Goal: Task Accomplishment & Management: Manage account settings

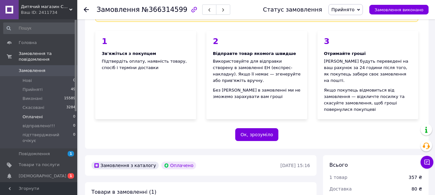
scroll to position [32, 0]
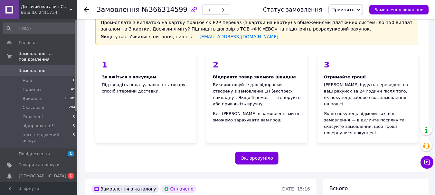
click at [55, 7] on span "Дитячий магазин СУПЕР МА_МА" at bounding box center [45, 7] width 48 height 6
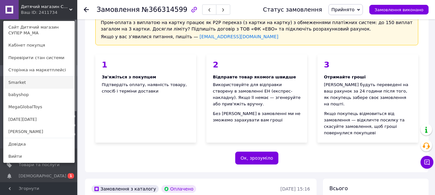
click at [24, 80] on link "Smarket" at bounding box center [39, 83] width 71 height 12
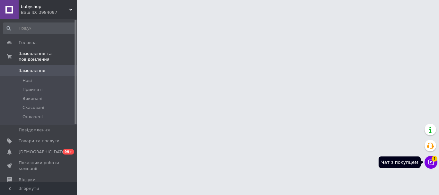
click at [437, 162] on button "Чат з покупцем 1" at bounding box center [431, 162] width 13 height 13
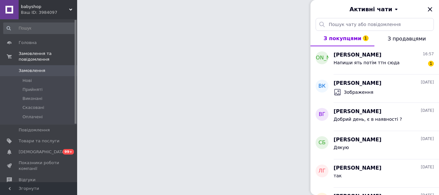
click at [433, 10] on div "Активні чати" at bounding box center [375, 9] width 129 height 18
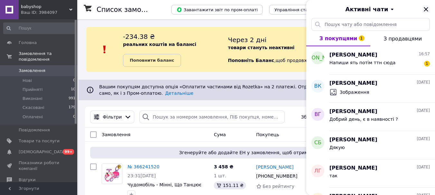
click at [425, 9] on icon "Закрити" at bounding box center [426, 9] width 8 height 8
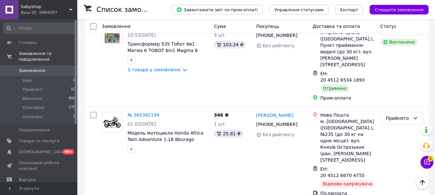
scroll to position [1319, 0]
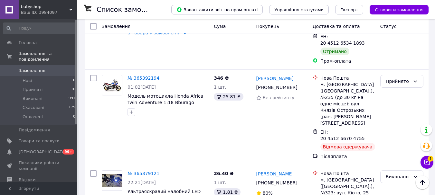
click at [49, 6] on span "babyshop" at bounding box center [45, 7] width 48 height 6
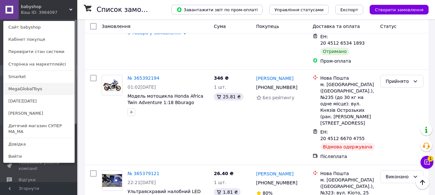
click at [27, 87] on link "MegaGlobalToys" at bounding box center [39, 89] width 71 height 12
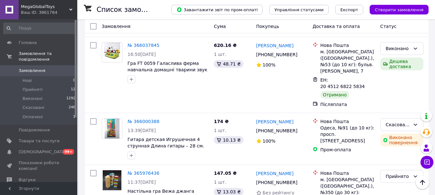
scroll to position [543, 0]
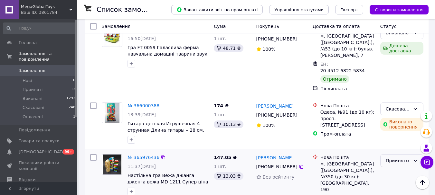
click at [389, 154] on div "Прийнято" at bounding box center [401, 160] width 43 height 13
click at [205, 187] on div at bounding box center [168, 192] width 84 height 10
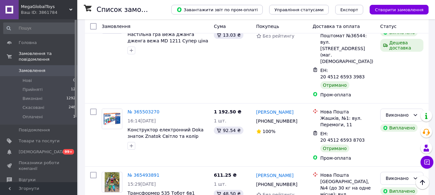
scroll to position [1251, 0]
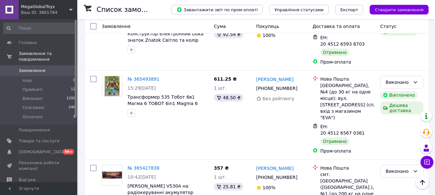
click at [56, 4] on span "MegaGlobalToys" at bounding box center [45, 7] width 48 height 6
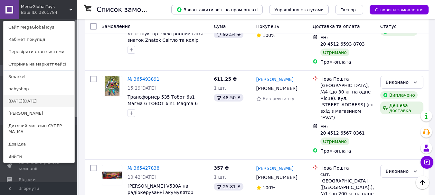
click at [30, 100] on link "[DATE][DATE]" at bounding box center [39, 101] width 71 height 12
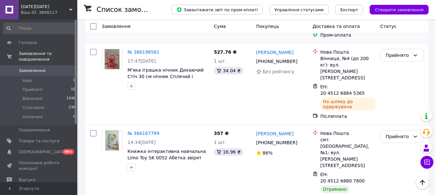
scroll to position [225, 0]
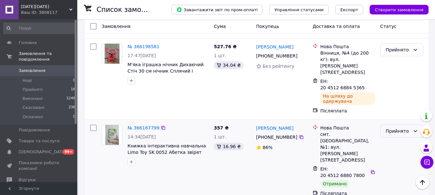
click at [400, 128] on div "Прийнято" at bounding box center [397, 131] width 24 height 7
click at [394, 106] on li "Виконано" at bounding box center [401, 107] width 42 height 12
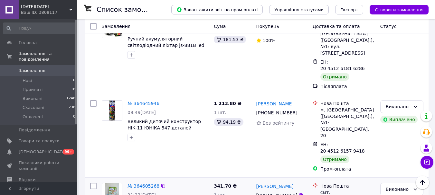
scroll to position [2348, 0]
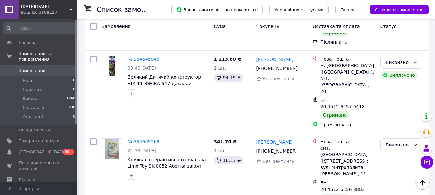
click at [59, 13] on div "Ваш ID: 3808117" at bounding box center [49, 13] width 56 height 6
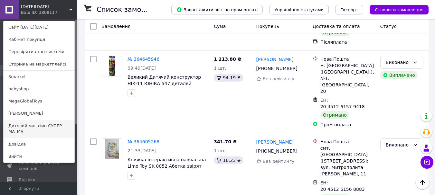
click at [30, 120] on link "Дитячий магазин СУПЕР МА_МА" at bounding box center [39, 129] width 71 height 18
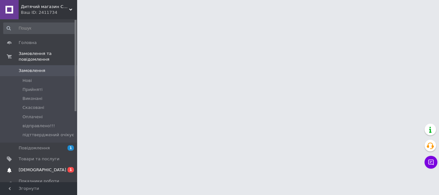
click at [41, 167] on span "[DEMOGRAPHIC_DATA]" at bounding box center [43, 170] width 48 height 6
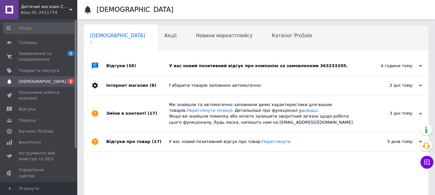
click at [284, 67] on div "У вас новий позитивний відгук про компанію за замовленням 363233205." at bounding box center [263, 66] width 188 height 6
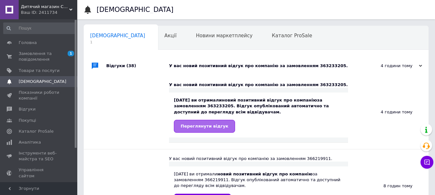
click at [207, 130] on link "Переглянути відгук" at bounding box center [204, 126] width 61 height 13
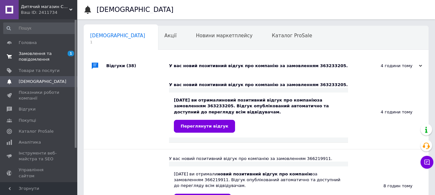
click at [48, 55] on span "Замовлення та повідомлення" at bounding box center [39, 57] width 41 height 12
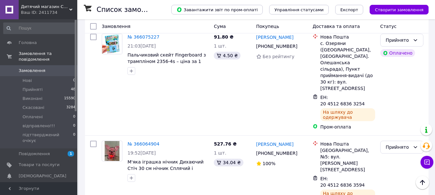
scroll to position [890, 0]
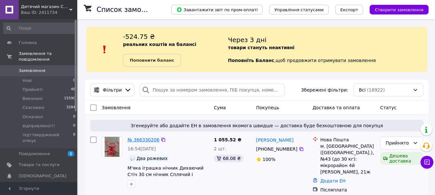
click at [144, 141] on link "№ 366330206" at bounding box center [143, 139] width 32 height 5
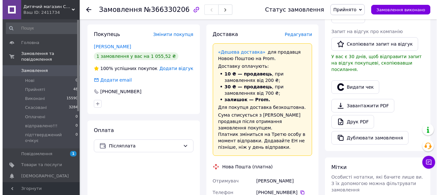
scroll to position [129, 0]
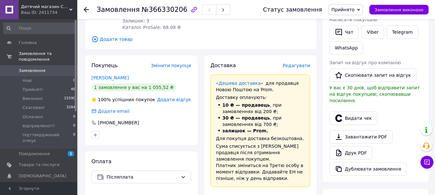
click at [298, 63] on span "Редагувати" at bounding box center [295, 65] width 27 height 5
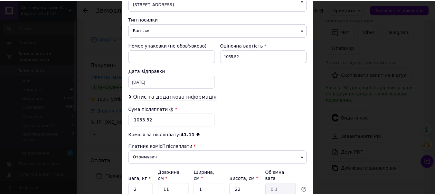
scroll to position [296, 0]
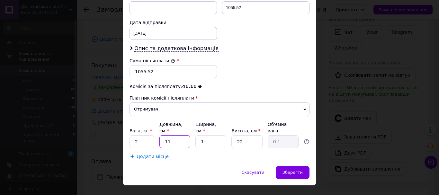
drag, startPoint x: 171, startPoint y: 130, endPoint x: 163, endPoint y: 133, distance: 7.8
click at [163, 135] on input "11" at bounding box center [175, 141] width 31 height 13
type input "20"
type input "0.11"
type input "20"
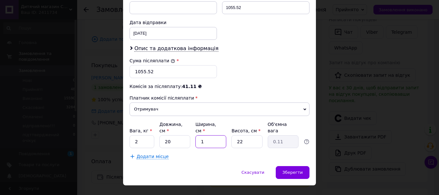
drag, startPoint x: 211, startPoint y: 130, endPoint x: 199, endPoint y: 133, distance: 12.8
click at [199, 135] on input "1" at bounding box center [211, 141] width 31 height 13
type input "2"
type input "0.22"
type input "20"
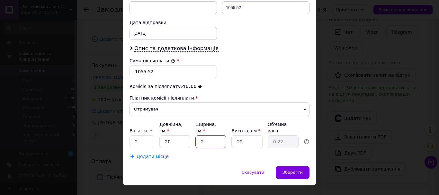
type input "2.2"
type input "20"
click at [232, 135] on input "22" at bounding box center [247, 141] width 31 height 13
type input "2"
type input "0.2"
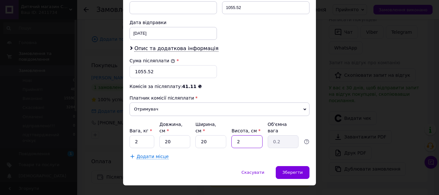
type input "20"
type input "2"
type input "20"
click at [298, 170] on span "Зберегти" at bounding box center [293, 172] width 20 height 5
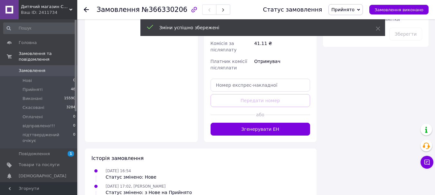
scroll to position [450, 0]
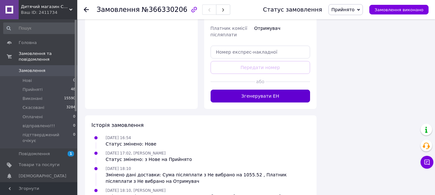
click at [258, 90] on button "Згенерувати ЕН" at bounding box center [260, 96] width 100 height 13
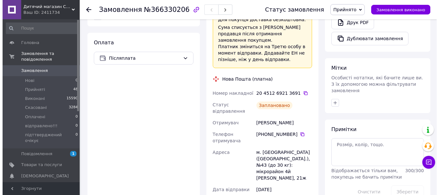
scroll to position [161, 0]
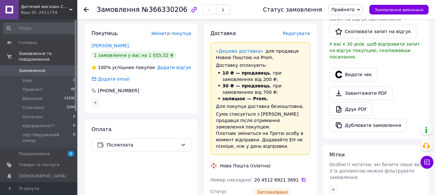
click at [306, 31] on span "Редагувати" at bounding box center [295, 33] width 27 height 5
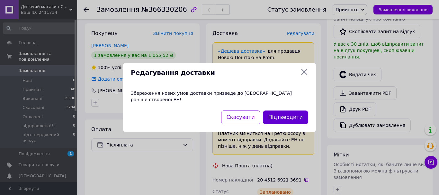
click at [283, 113] on button "Підтвердити" at bounding box center [285, 118] width 45 height 14
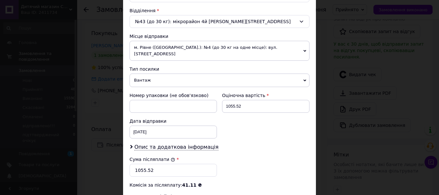
scroll to position [257, 0]
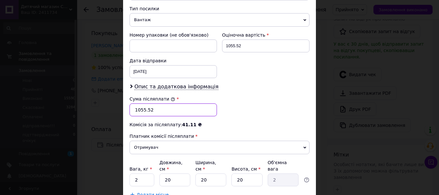
drag, startPoint x: 143, startPoint y: 105, endPoint x: 137, endPoint y: 105, distance: 5.5
click at [137, 105] on input "1055.52" at bounding box center [173, 110] width 87 height 13
type input "1103.52"
click at [279, 104] on div "Сума післяплати * 1103.52" at bounding box center [219, 106] width 185 height 26
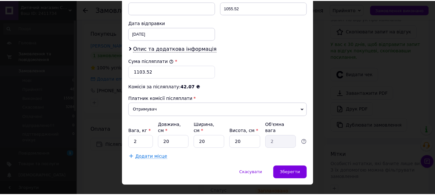
scroll to position [296, 0]
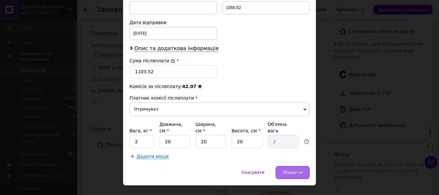
click at [301, 170] on span "Зберегти" at bounding box center [293, 172] width 20 height 5
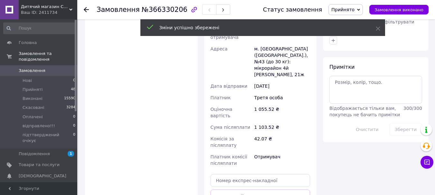
scroll to position [386, 0]
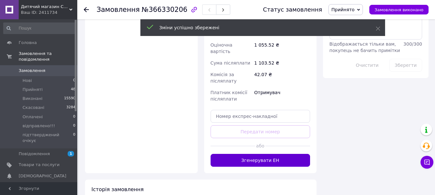
click at [261, 154] on button "Згенерувати ЕН" at bounding box center [260, 160] width 100 height 13
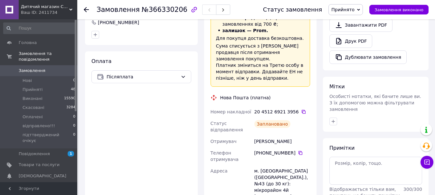
scroll to position [257, 0]
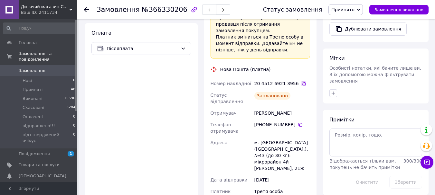
click at [301, 81] on icon at bounding box center [303, 83] width 5 height 5
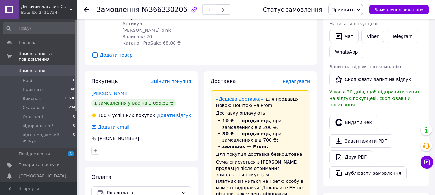
scroll to position [96, 0]
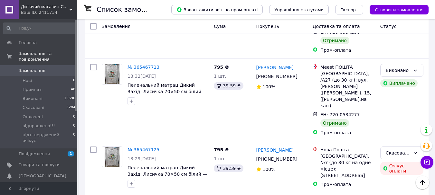
scroll to position [2895, 0]
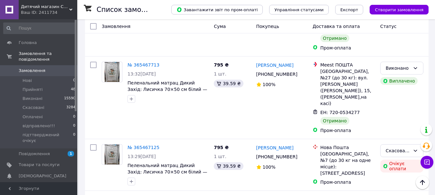
click at [394, 77] on li "Виконано" at bounding box center [401, 76] width 42 height 12
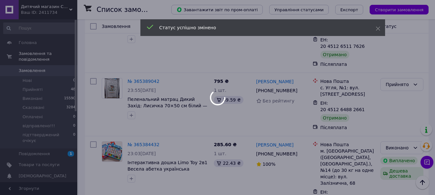
scroll to position [3281, 0]
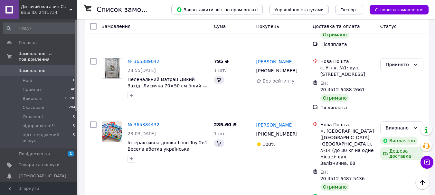
click at [37, 9] on span "Дитячий магазин СУПЕР МА_МА" at bounding box center [45, 7] width 48 height 6
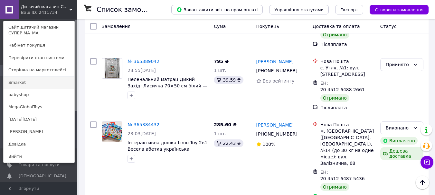
click at [17, 84] on link "Smarket" at bounding box center [39, 83] width 71 height 12
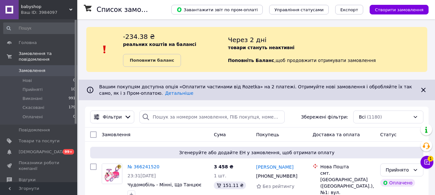
click at [61, 15] on div "Ваш ID: 3984097" at bounding box center [49, 13] width 56 height 6
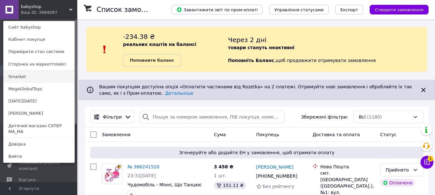
click at [21, 77] on link "Smarket" at bounding box center [39, 77] width 71 height 12
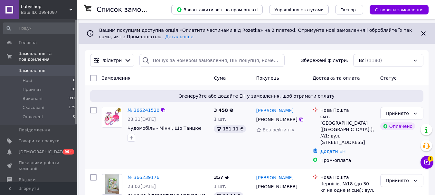
scroll to position [161, 0]
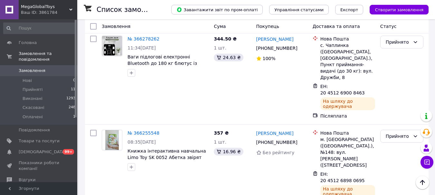
scroll to position [193, 0]
click at [44, 6] on span "MegaGlobalToys" at bounding box center [45, 7] width 48 height 6
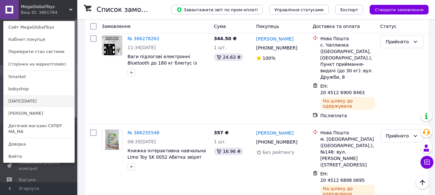
click at [19, 106] on link "[DATE][DATE]" at bounding box center [39, 101] width 71 height 12
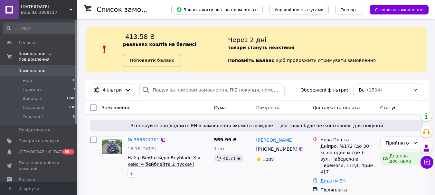
scroll to position [64, 0]
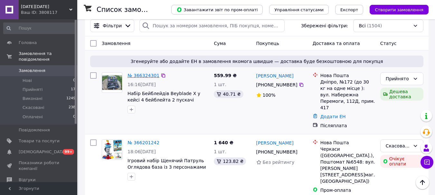
click at [147, 73] on link "№ 366324301" at bounding box center [143, 75] width 32 height 5
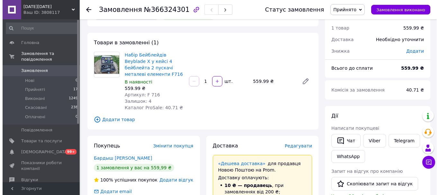
scroll to position [64, 0]
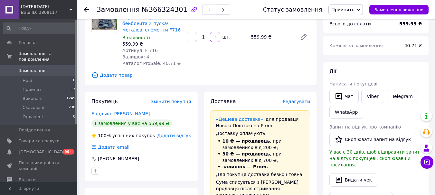
click at [300, 103] on span "Редагувати" at bounding box center [295, 101] width 27 height 5
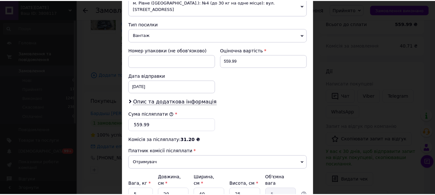
scroll to position [296, 0]
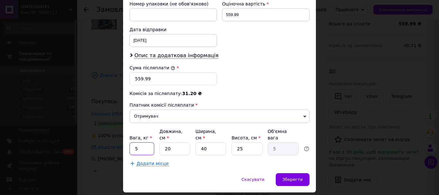
drag, startPoint x: 142, startPoint y: 128, endPoint x: 125, endPoint y: 139, distance: 20.3
type input "2"
drag, startPoint x: 229, startPoint y: 131, endPoint x: 226, endPoint y: 134, distance: 3.9
click at [222, 134] on div "Вага, кг * 2 Довжина, см * 20 Ширина, см * 40 Висота, см * 25 Об'ємна вага 5" at bounding box center [220, 141] width 180 height 27
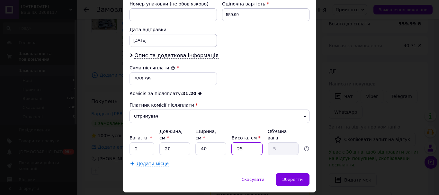
click at [243, 142] on input "25" at bounding box center [247, 148] width 31 height 13
drag, startPoint x: 243, startPoint y: 127, endPoint x: 227, endPoint y: 134, distance: 16.7
click at [227, 134] on div "Вага, кг * 2 Довжина, см * 20 Ширина, см * 40 Висота, см * 25 Об'ємна вага 5" at bounding box center [220, 141] width 180 height 27
type input "2"
type input "0.4"
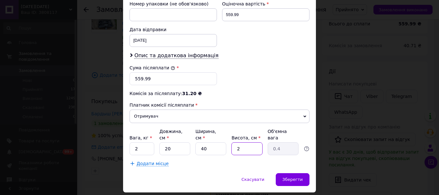
type input "20"
type input "4"
type input "20"
drag, startPoint x: 213, startPoint y: 134, endPoint x: 193, endPoint y: 137, distance: 20.5
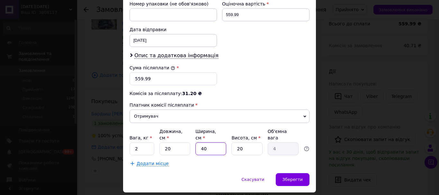
type input "2"
type input "0.2"
type input "20"
type input "2"
type input "20"
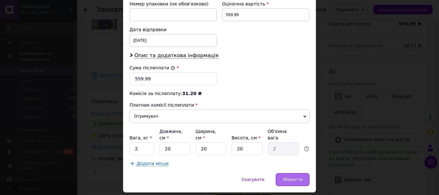
click at [280, 173] on div "Зберегти" at bounding box center [293, 179] width 34 height 13
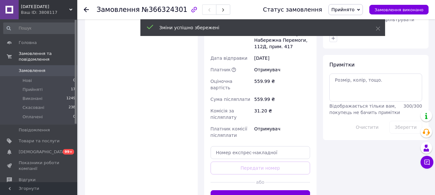
scroll to position [322, 0]
click at [260, 190] on button "Згенерувати ЕН" at bounding box center [260, 196] width 100 height 13
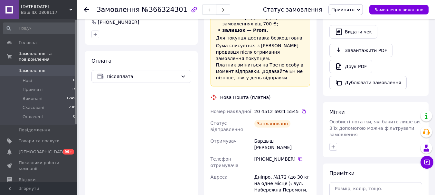
scroll to position [193, 0]
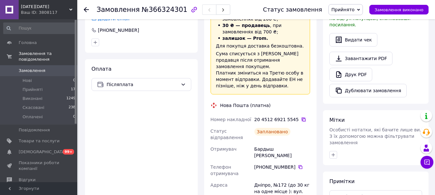
click at [301, 118] on icon at bounding box center [303, 120] width 4 height 4
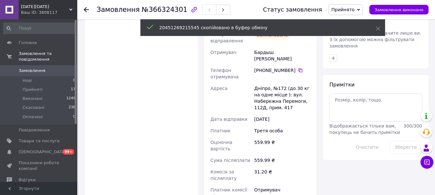
scroll to position [322, 0]
